Goal: Task Accomplishment & Management: Use online tool/utility

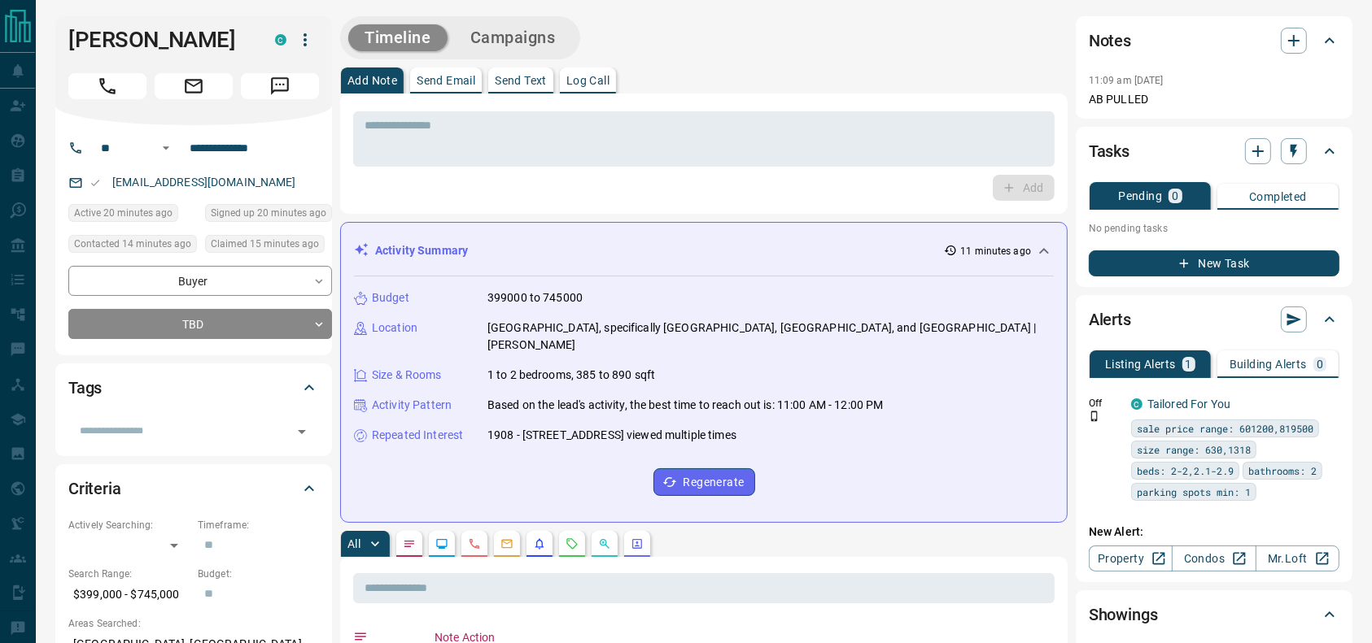
click at [111, 68] on div at bounding box center [193, 83] width 251 height 33
click at [103, 88] on icon "Call" at bounding box center [107, 86] width 16 height 16
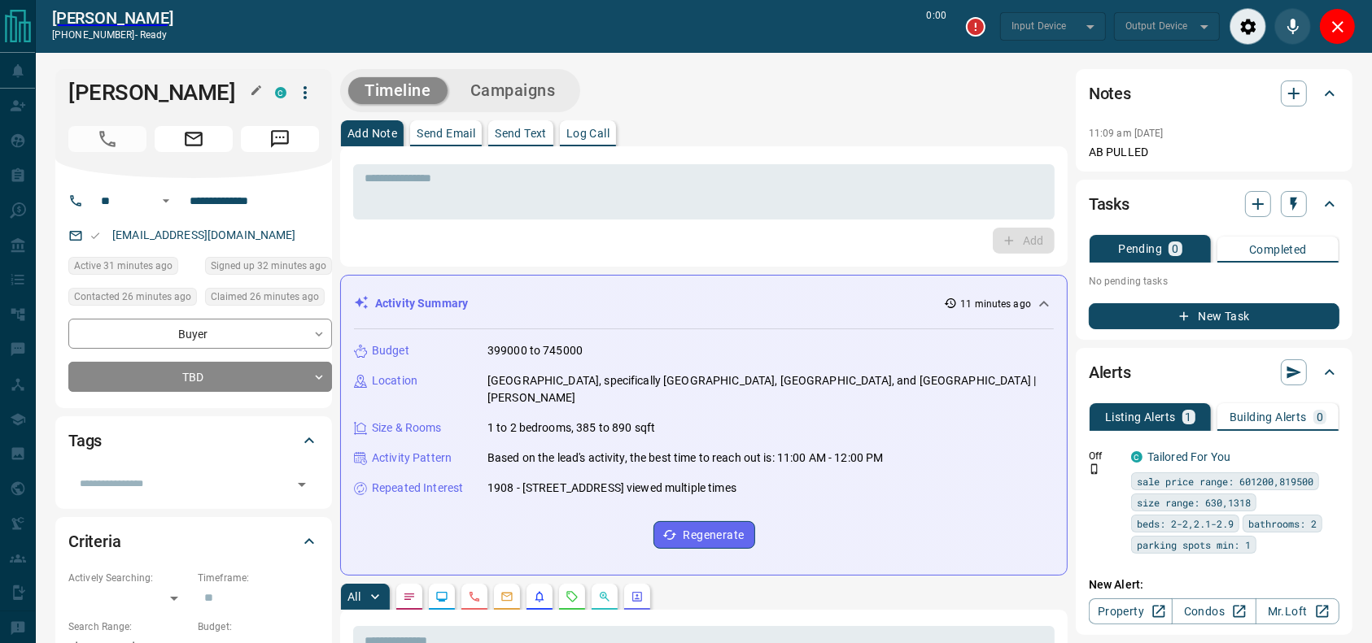
type input "*******"
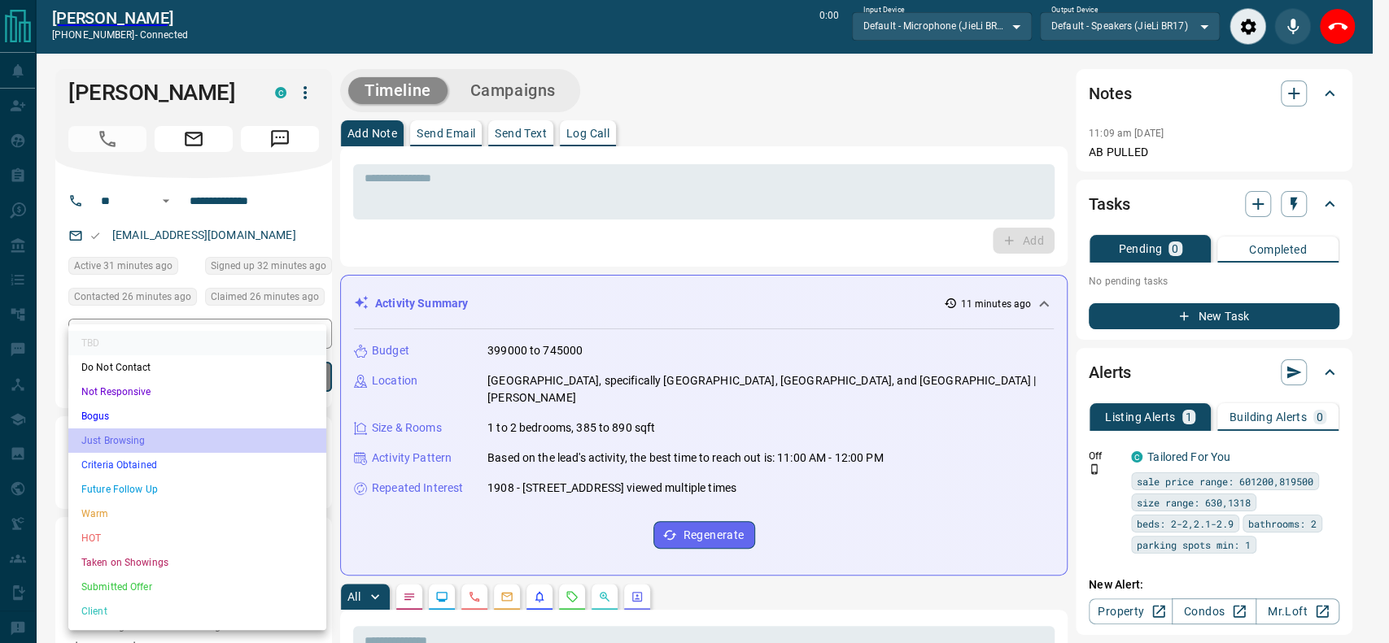
click at [156, 437] on li "Just Browsing" at bounding box center [197, 441] width 258 height 24
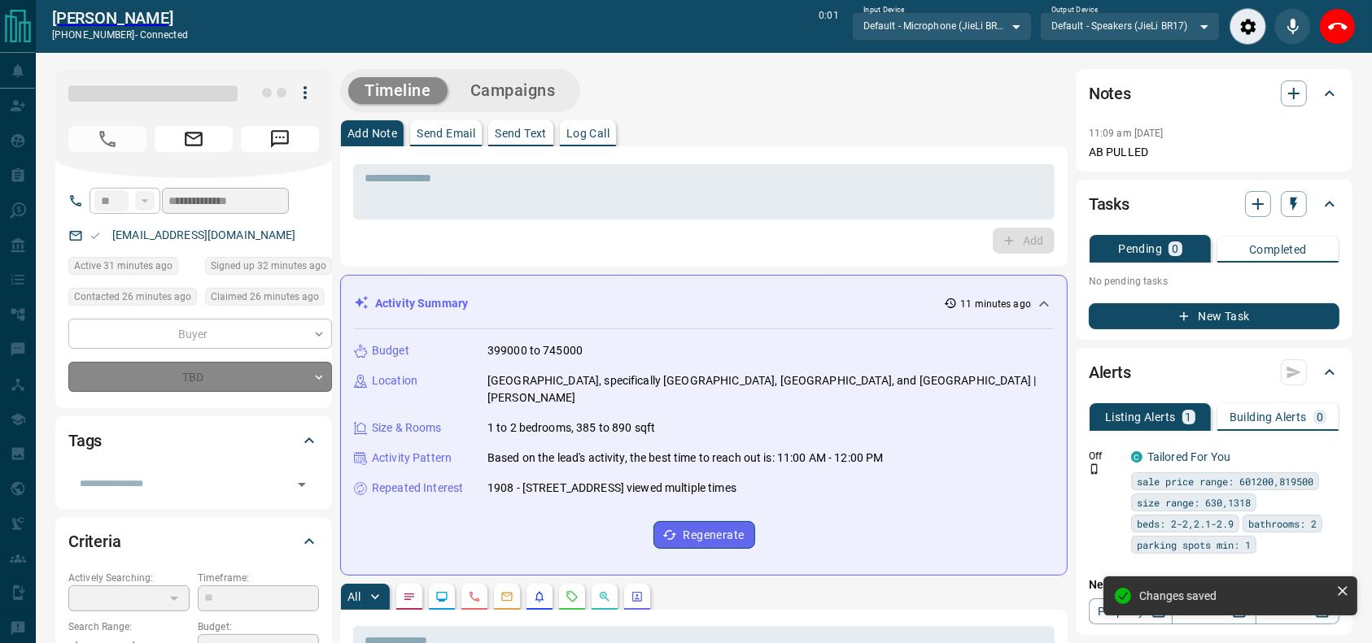
type input "*"
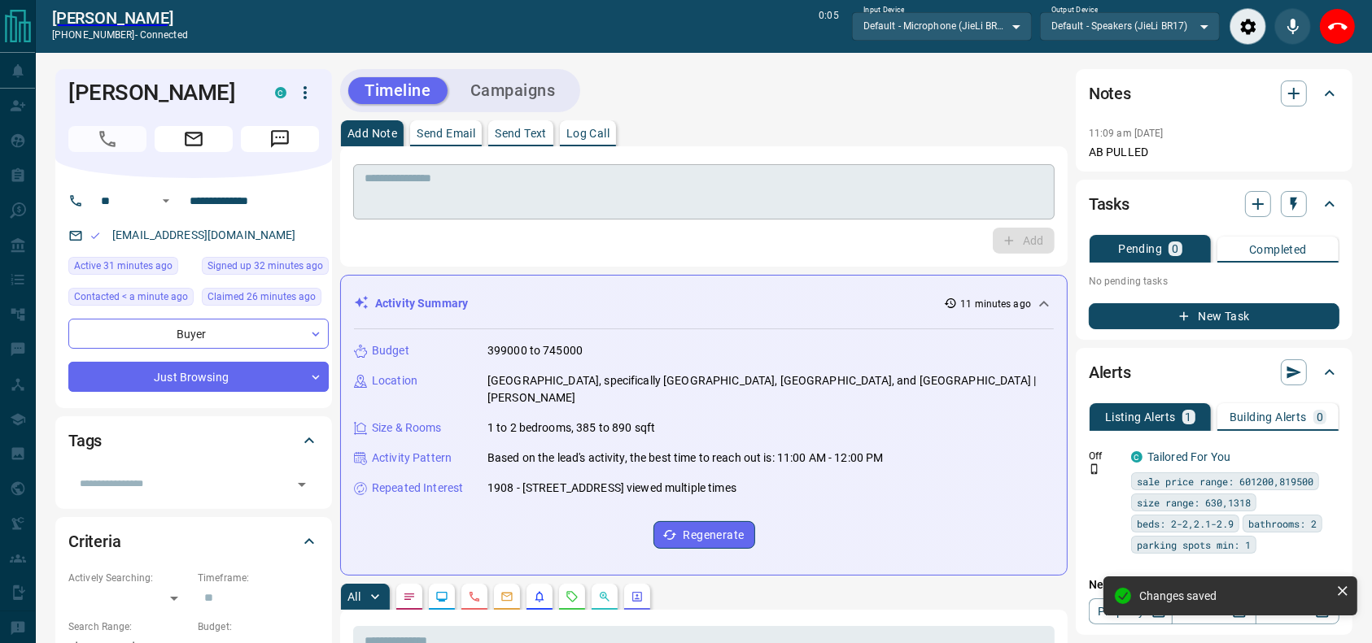
click at [629, 212] on div "* ​" at bounding box center [703, 191] width 701 height 55
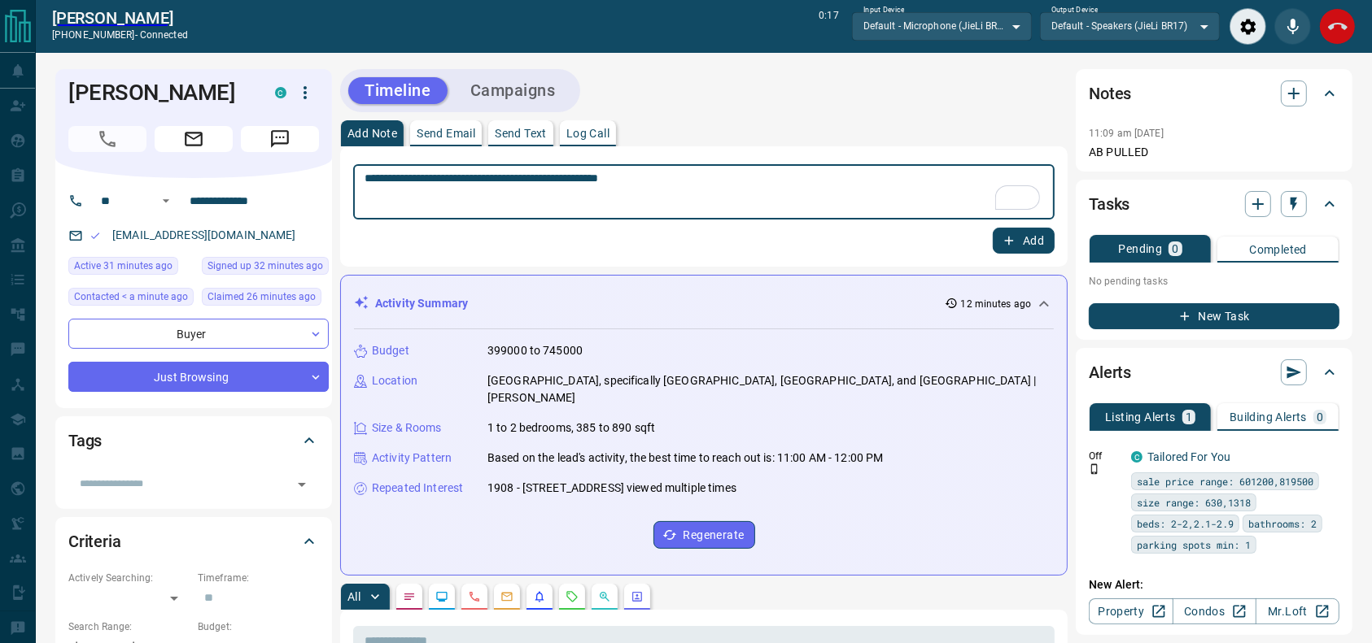
type textarea "**********"
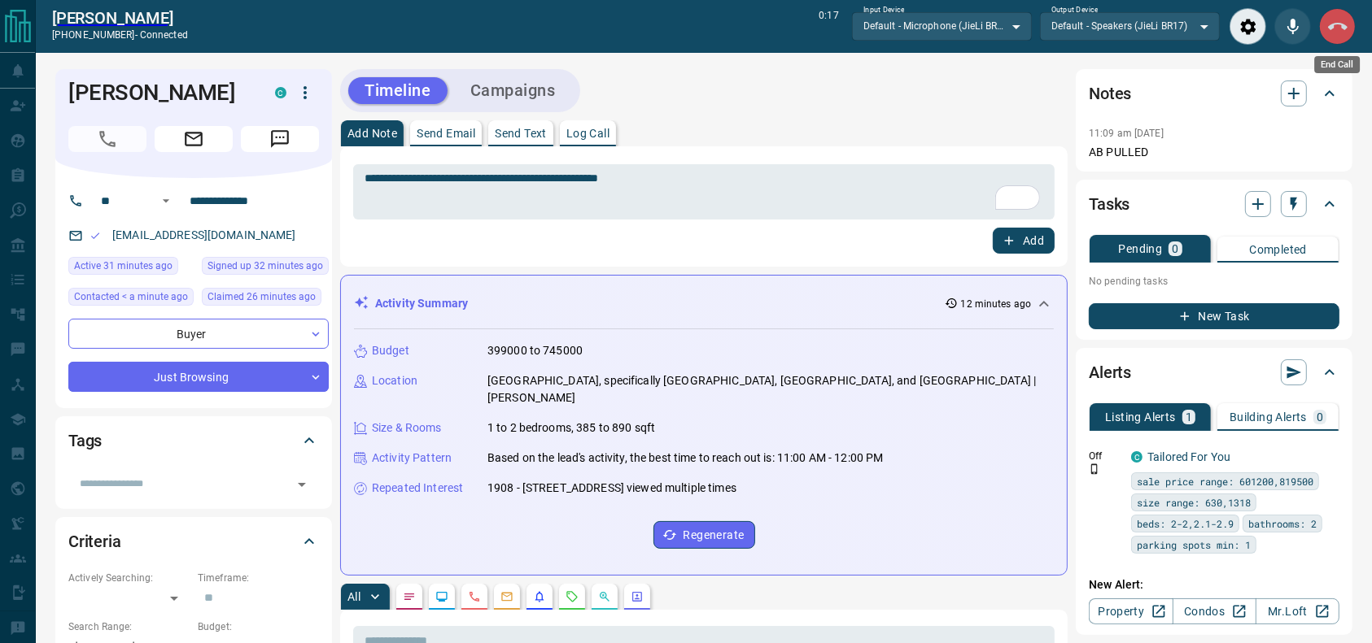
click at [1343, 20] on icon "End Call" at bounding box center [1338, 27] width 20 height 20
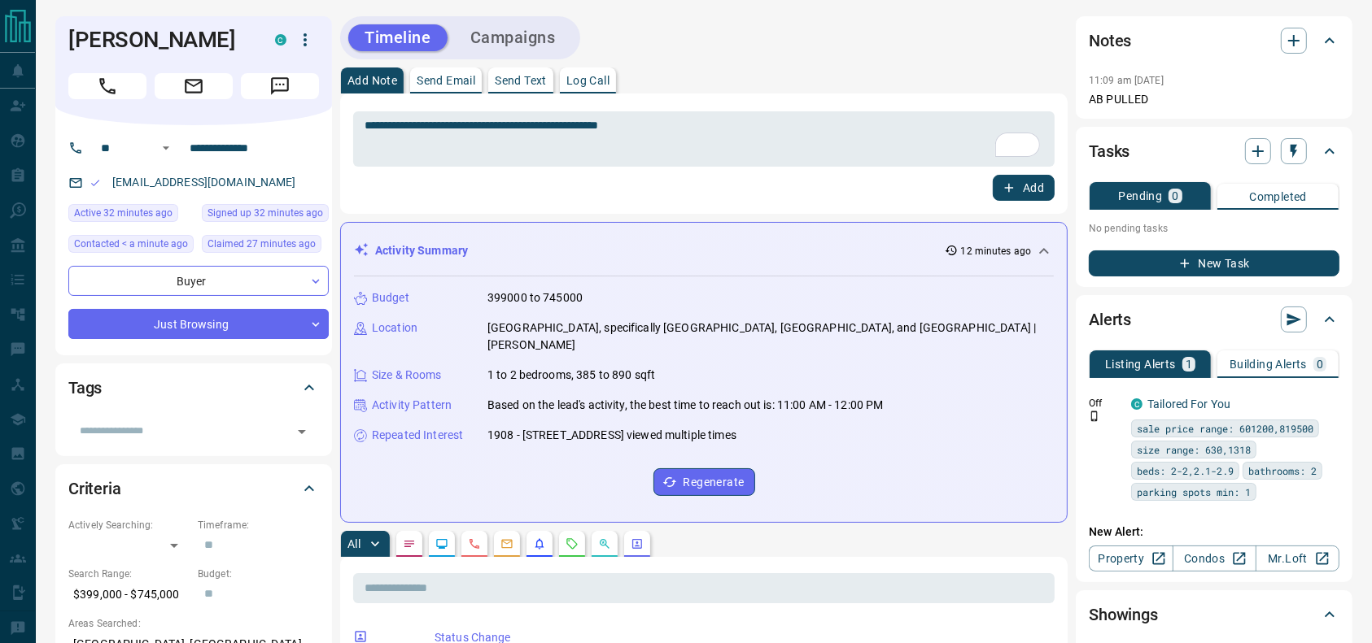
click at [1028, 179] on button "Add" at bounding box center [1023, 188] width 62 height 26
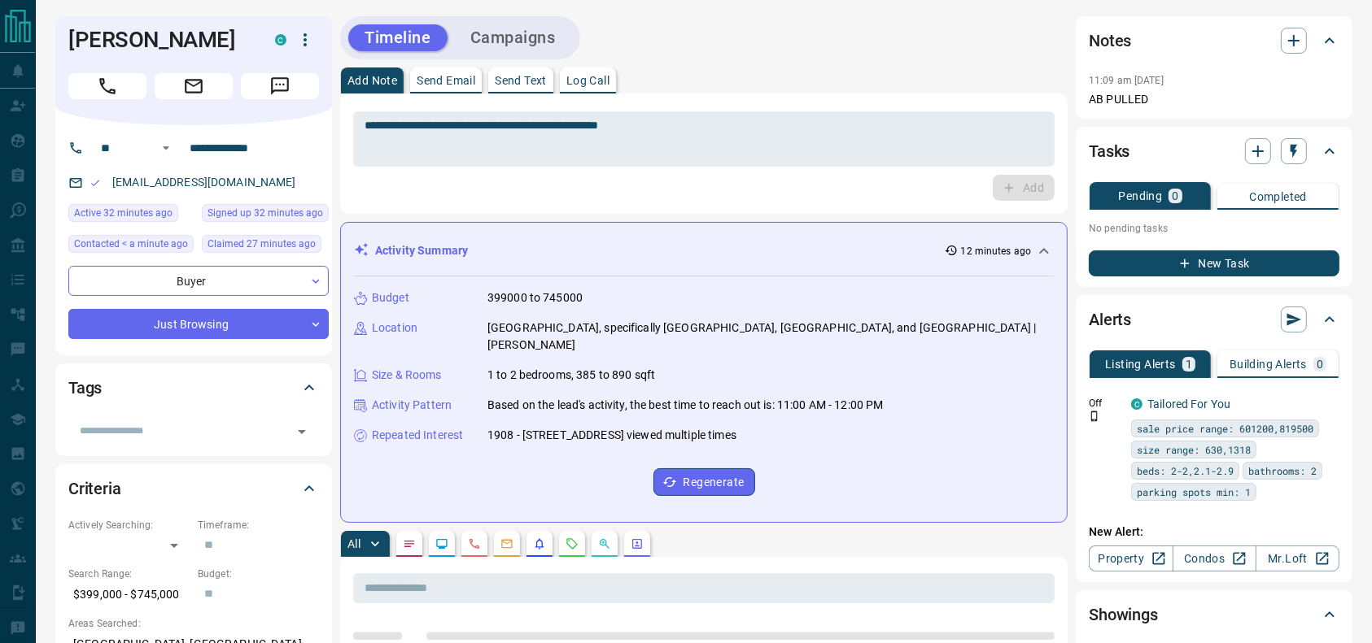
click at [539, 28] on button "Campaigns" at bounding box center [513, 37] width 118 height 27
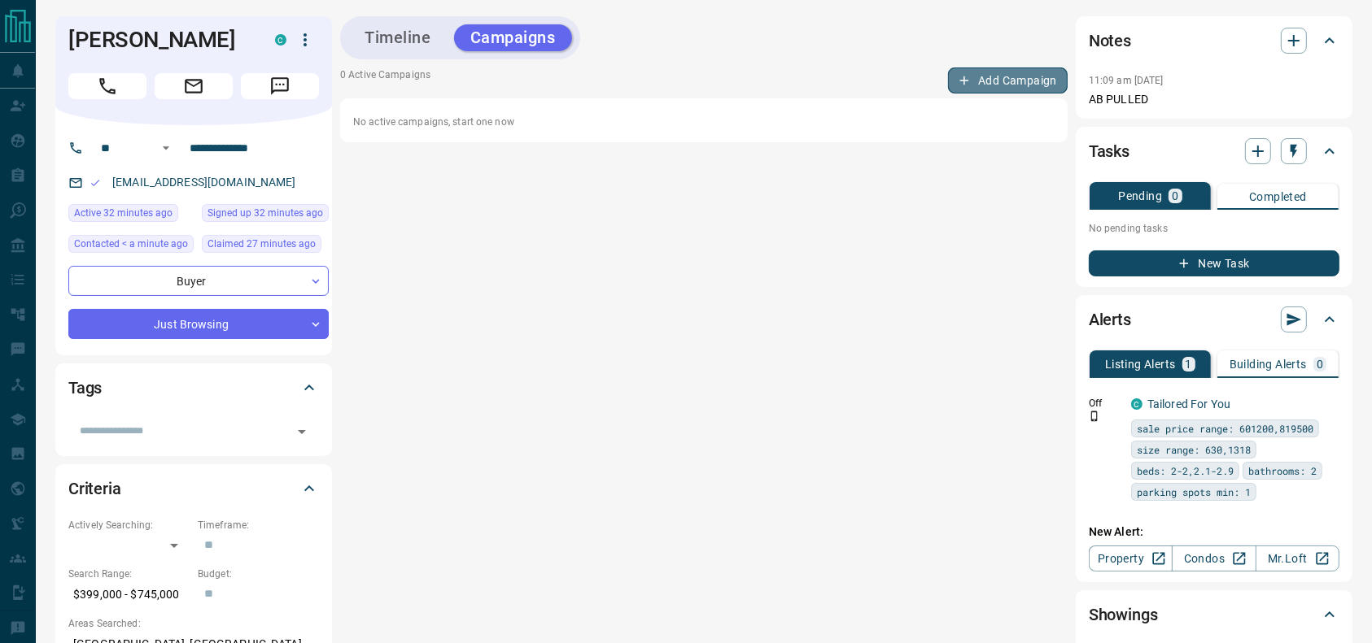
click at [979, 72] on button "Add Campaign" at bounding box center [1008, 81] width 120 height 26
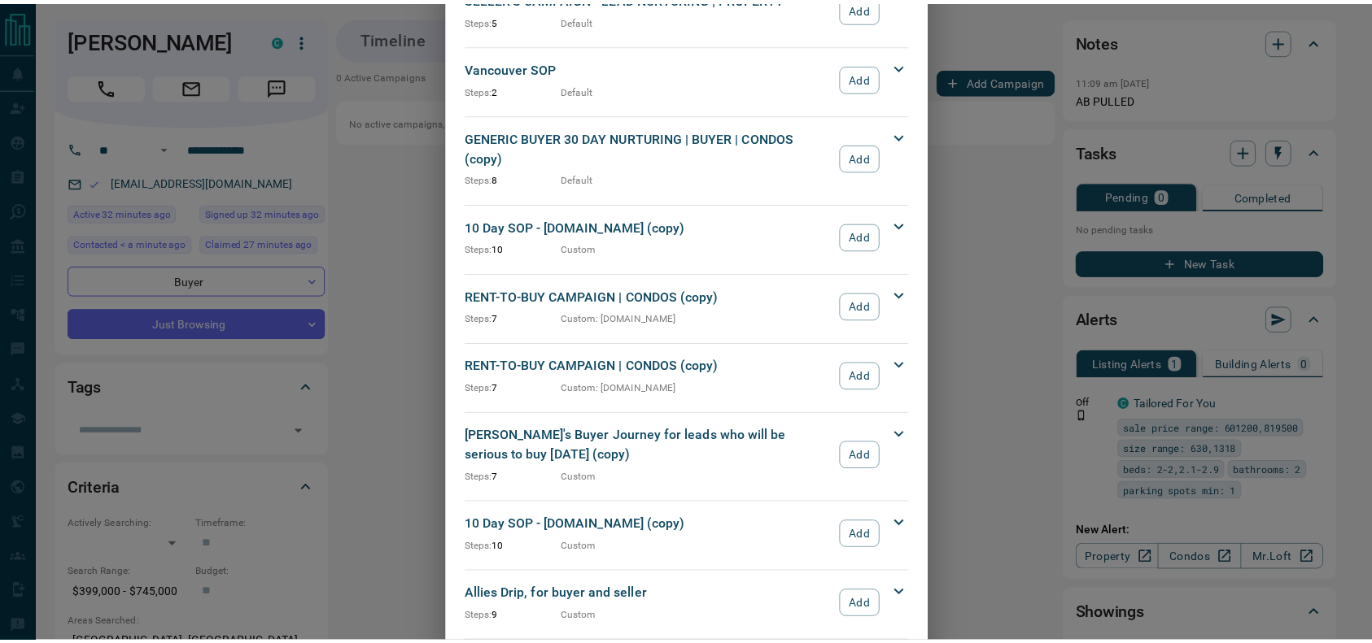
scroll to position [1752, 0]
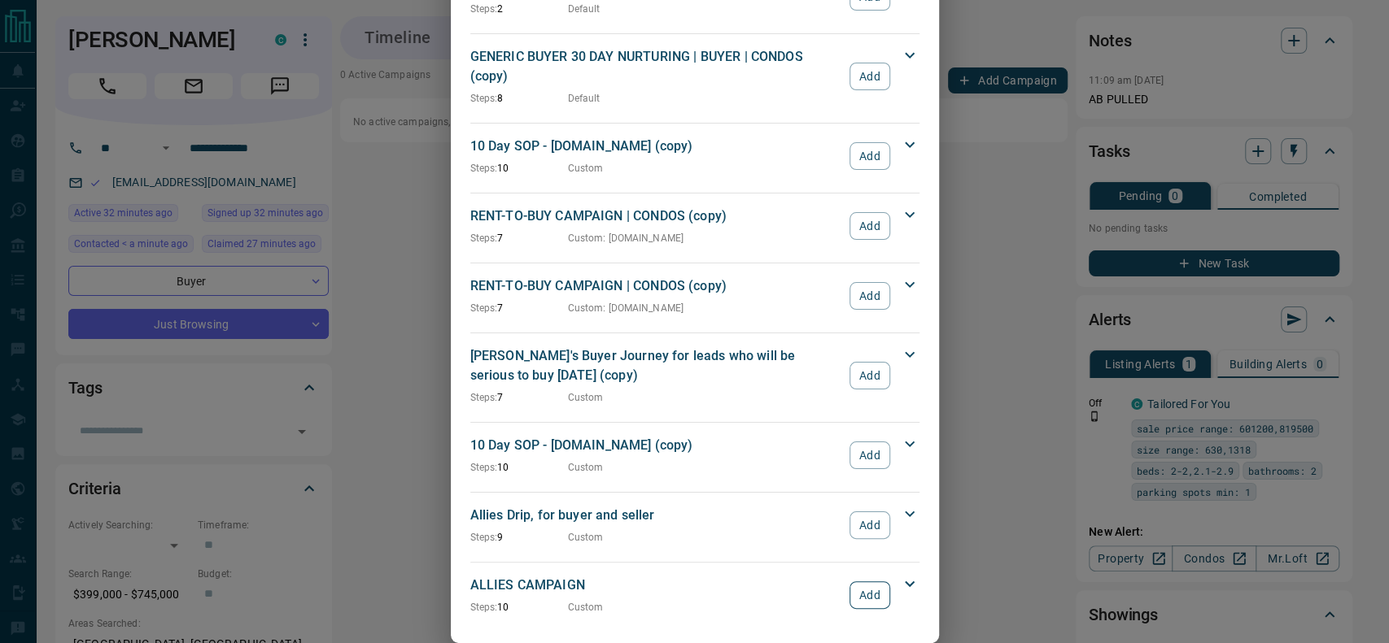
click at [865, 582] on button "Add" at bounding box center [869, 596] width 40 height 28
